Goal: Task Accomplishment & Management: Manage account settings

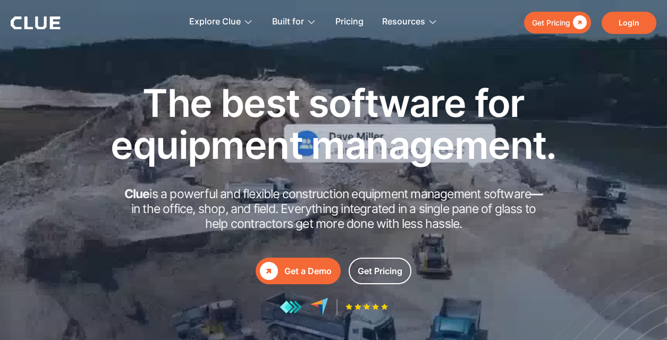
click at [650, 32] on link "Login" at bounding box center [629, 23] width 55 height 22
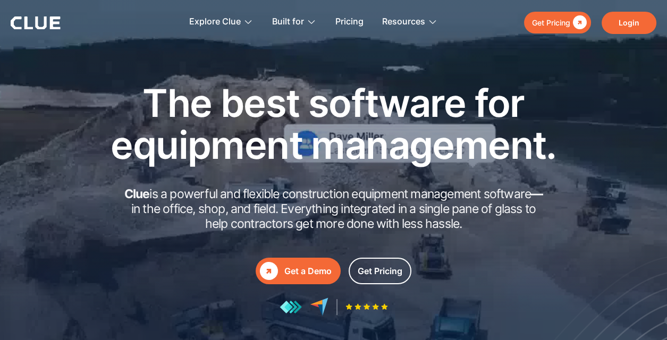
click at [625, 26] on link "Login" at bounding box center [629, 23] width 55 height 22
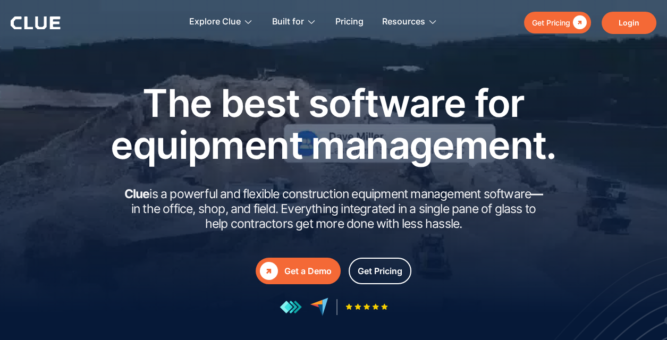
click at [627, 24] on link "Login" at bounding box center [629, 23] width 55 height 22
